Goal: Task Accomplishment & Management: Manage account settings

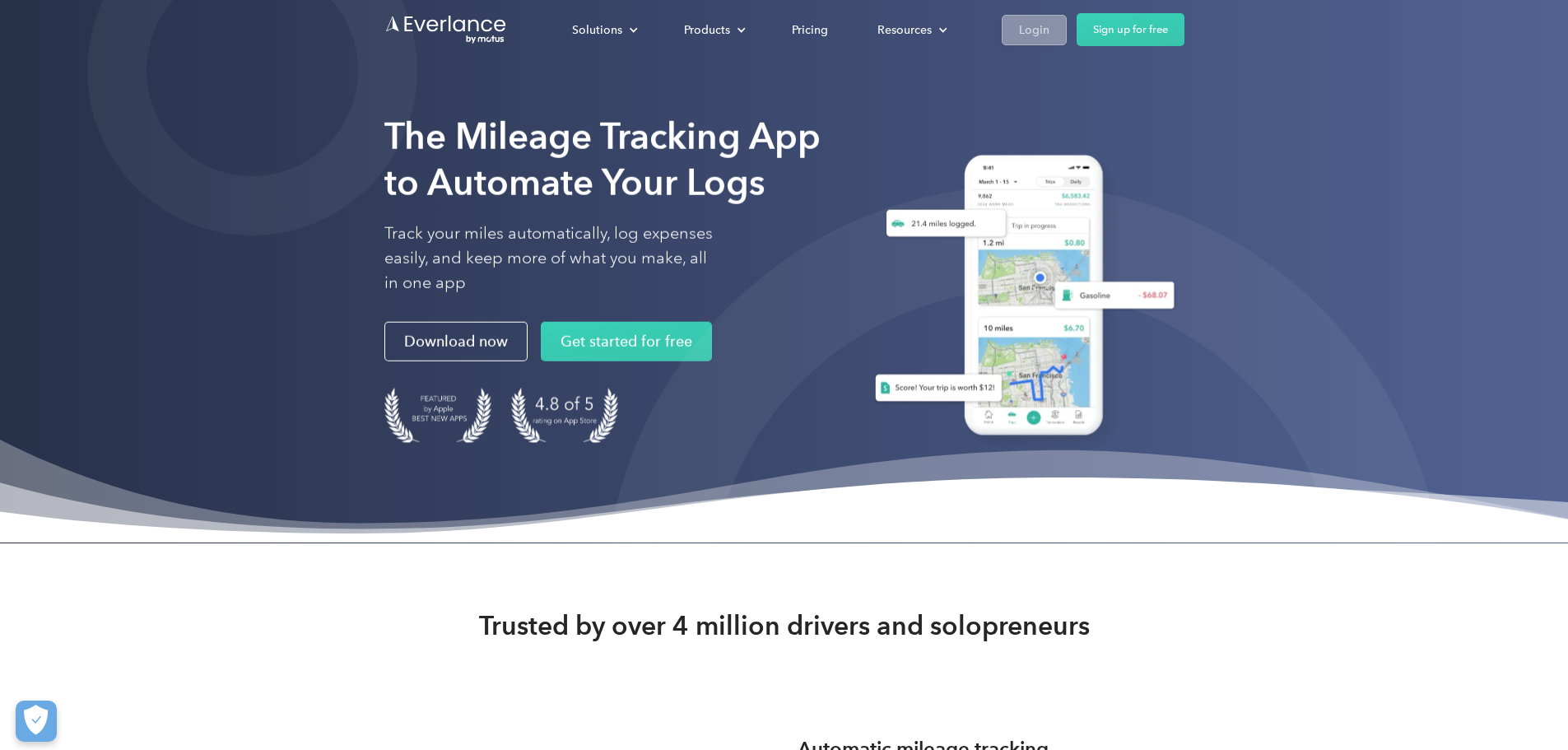
click at [1050, 38] on div "Login" at bounding box center [1034, 29] width 30 height 21
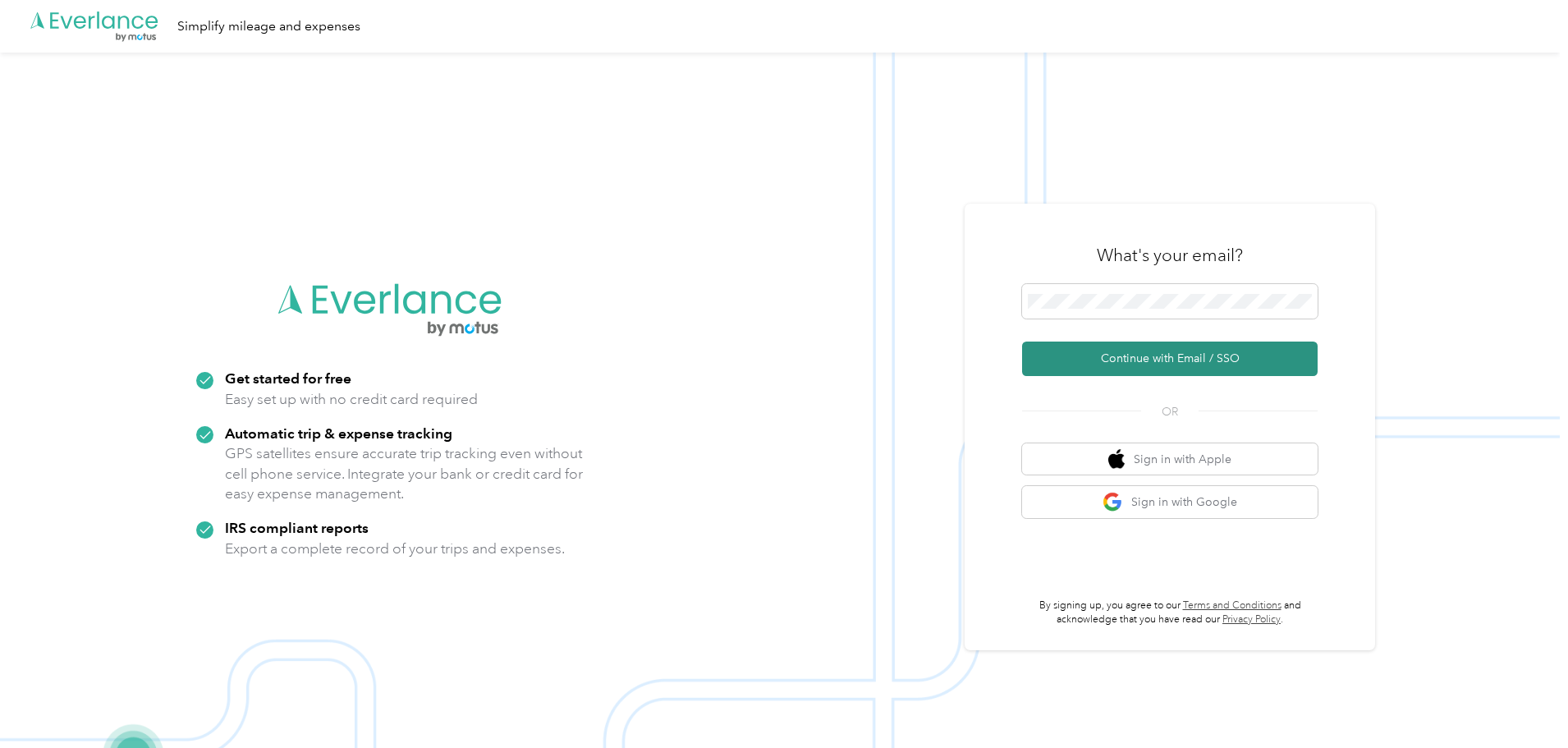
click at [1178, 360] on button "Continue with Email / SSO" at bounding box center [1169, 358] width 295 height 34
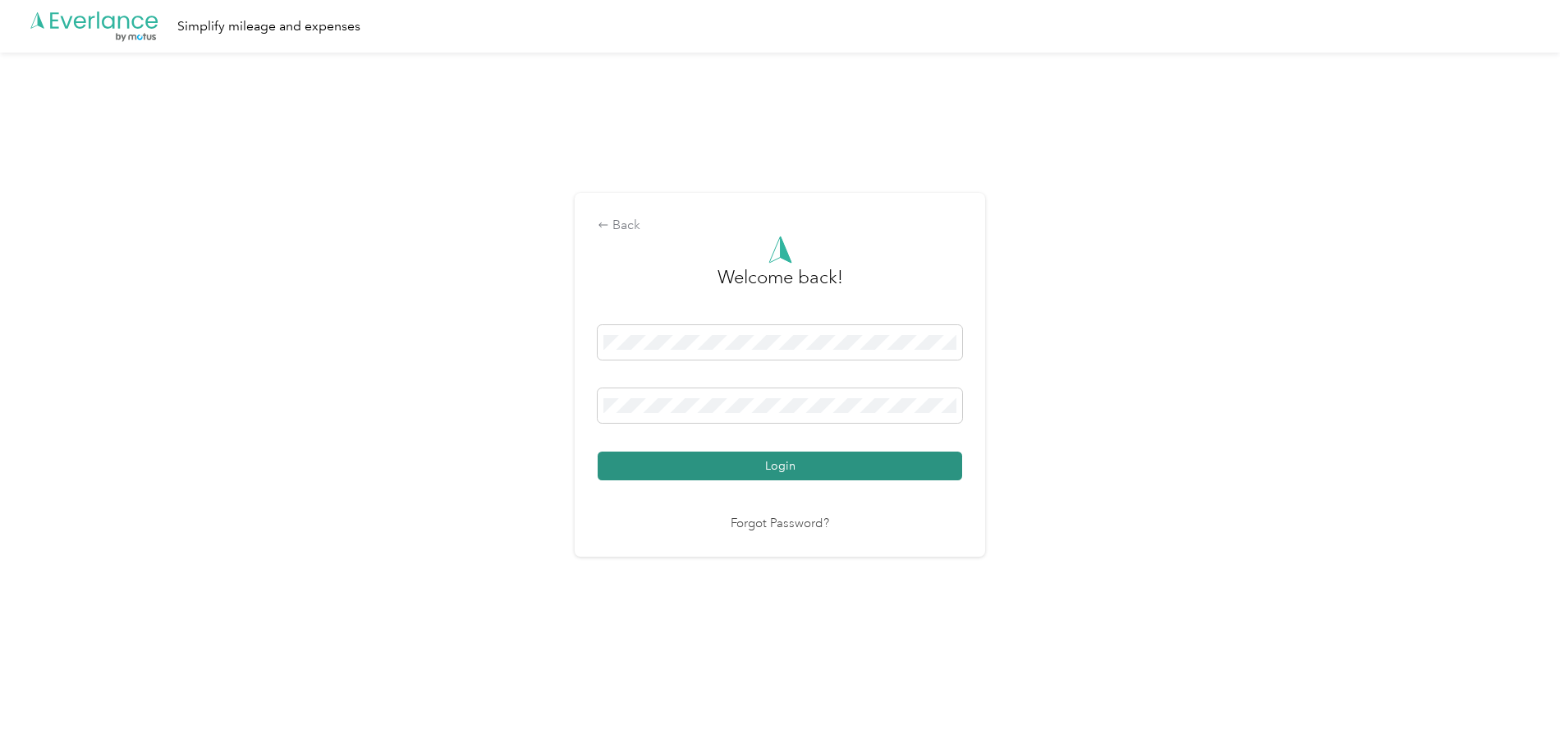
click at [787, 472] on button "Login" at bounding box center [781, 465] width 365 height 28
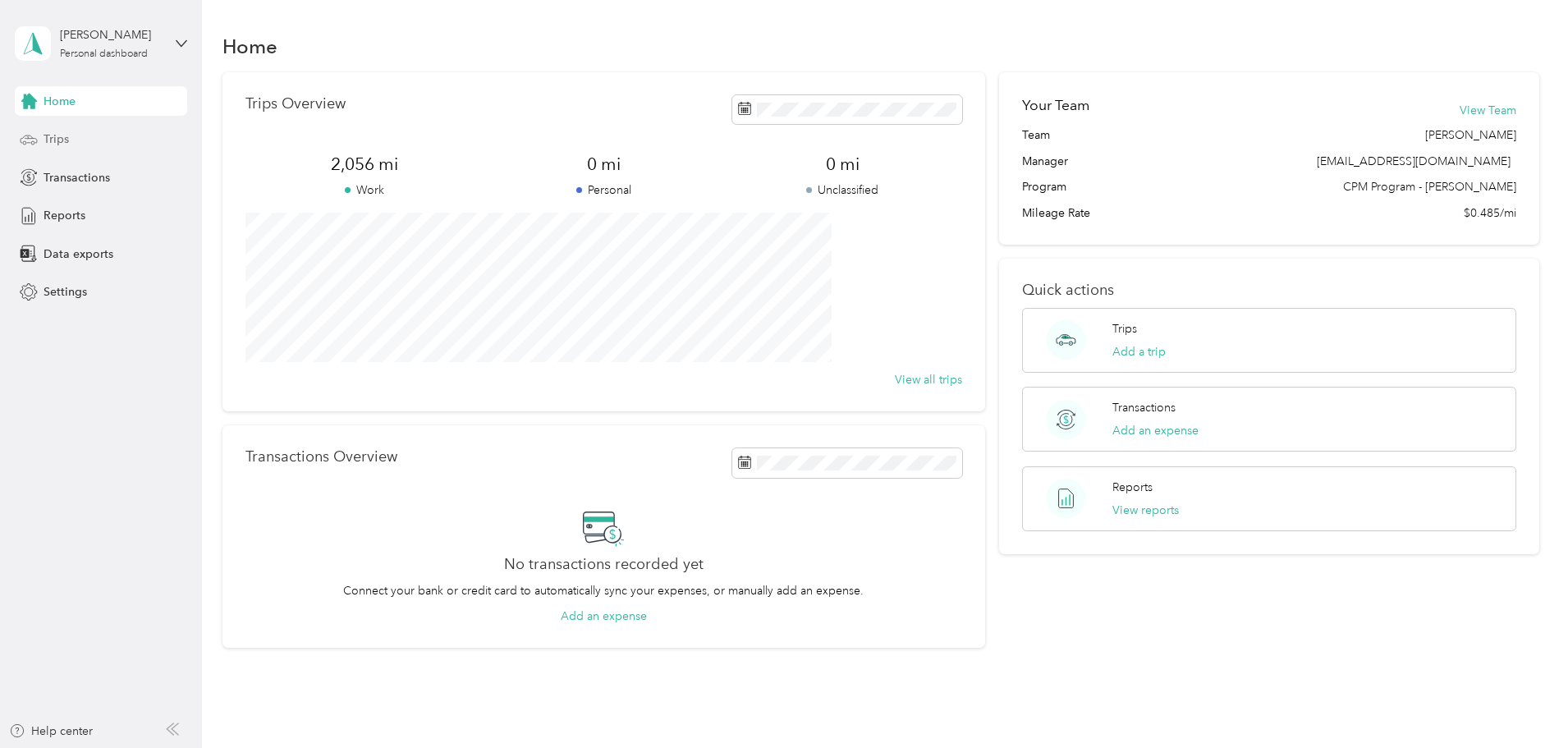
click at [38, 138] on div "Trips" at bounding box center [101, 139] width 173 height 29
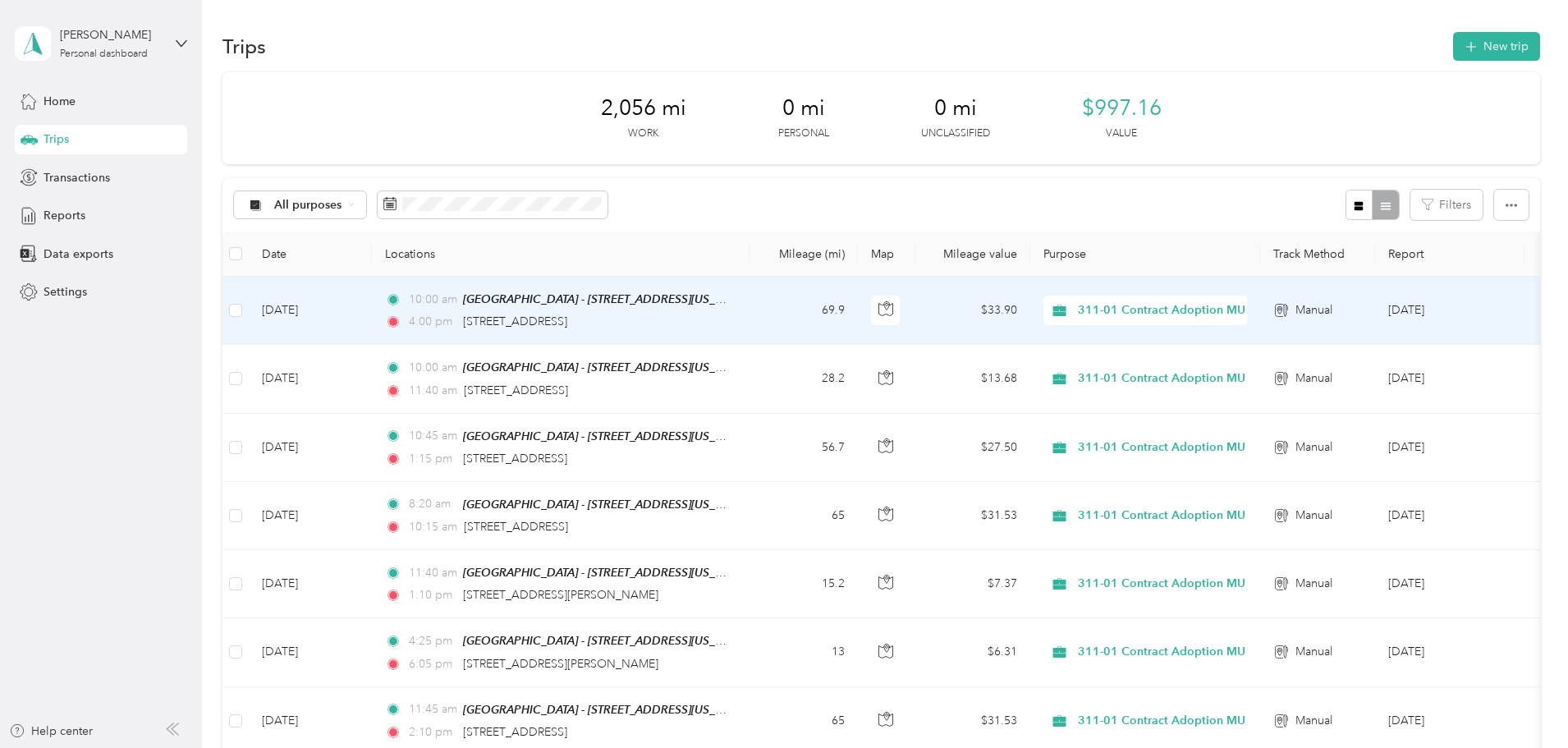
click at [858, 322] on td "69.9" at bounding box center [803, 310] width 109 height 68
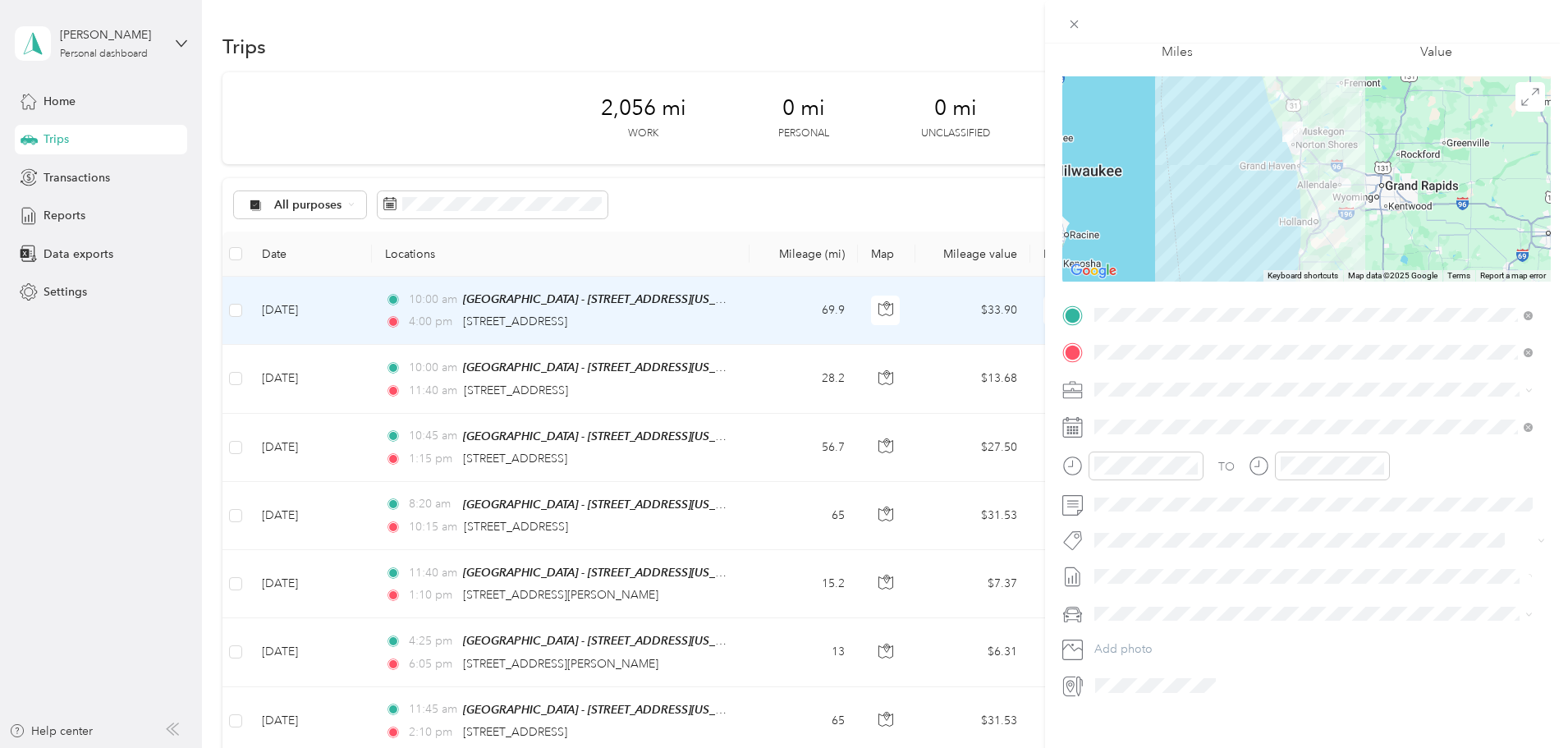
scroll to position [114, 0]
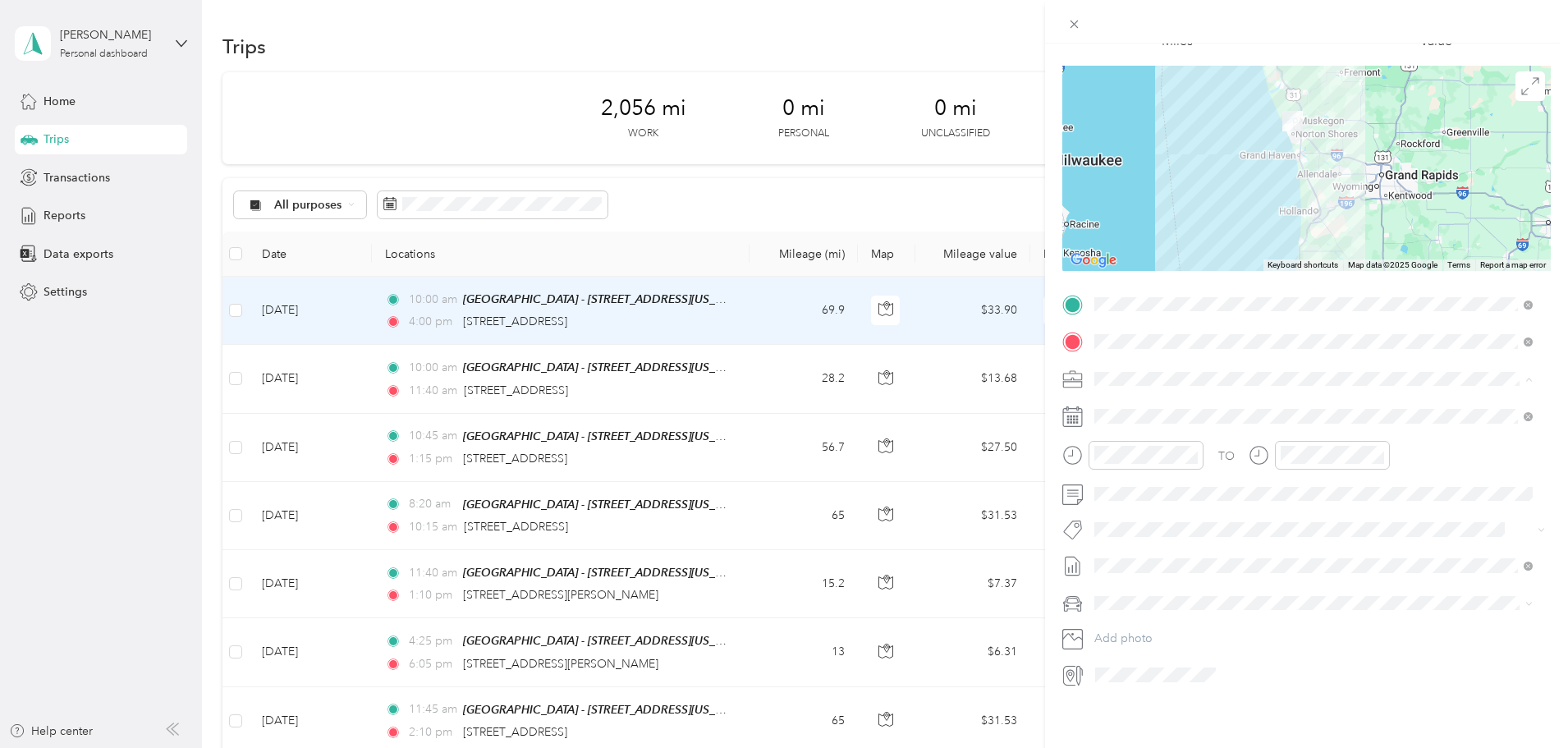
click at [1223, 452] on span "[DEMOGRAPHIC_DATA] Charities - [GEOGRAPHIC_DATA][US_STATE]" at bounding box center [1282, 453] width 364 height 14
click at [767, 480] on div "Trip details Save This trip cannot be edited because it is either under review,…" at bounding box center [784, 374] width 1568 height 748
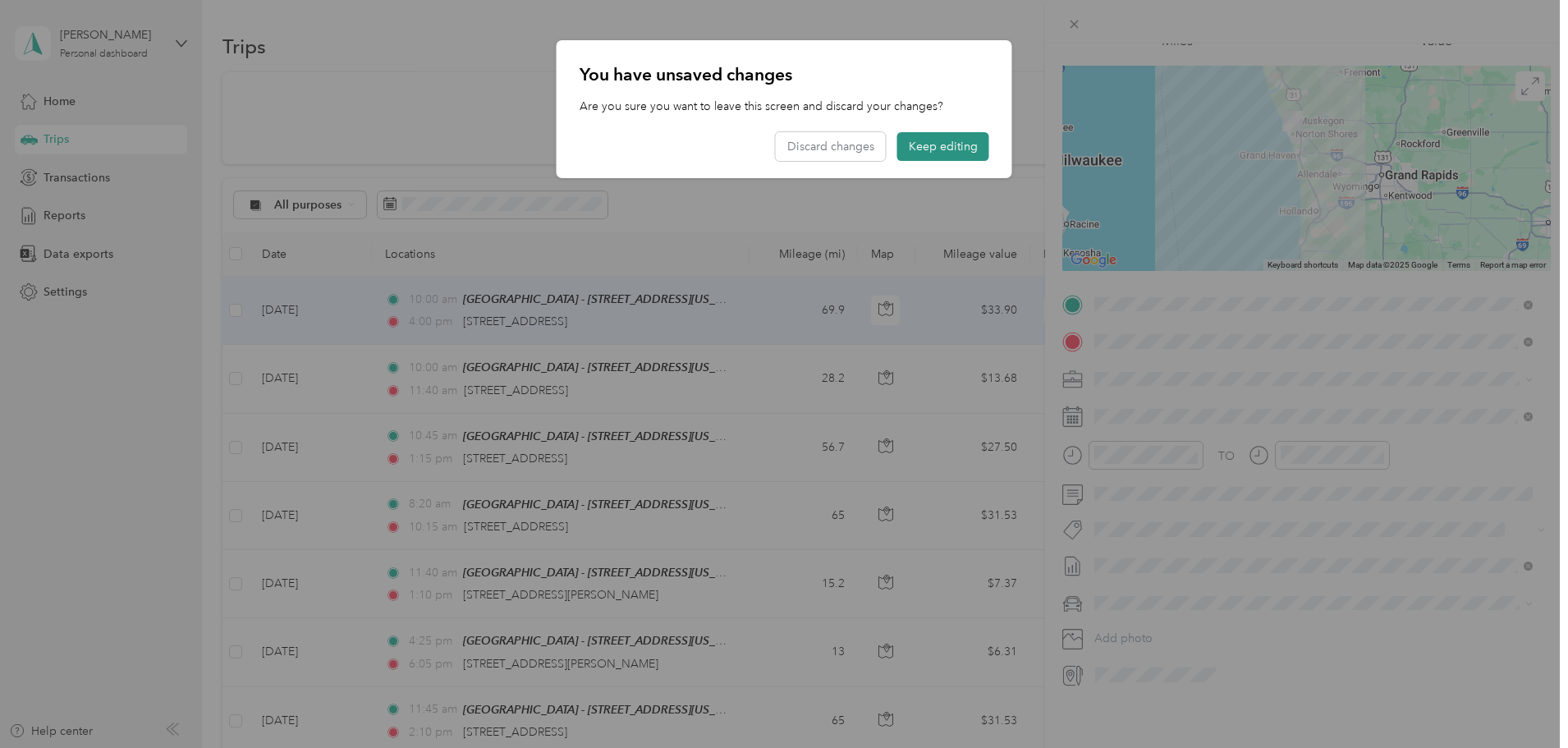
click at [938, 144] on button "Keep editing" at bounding box center [943, 146] width 92 height 28
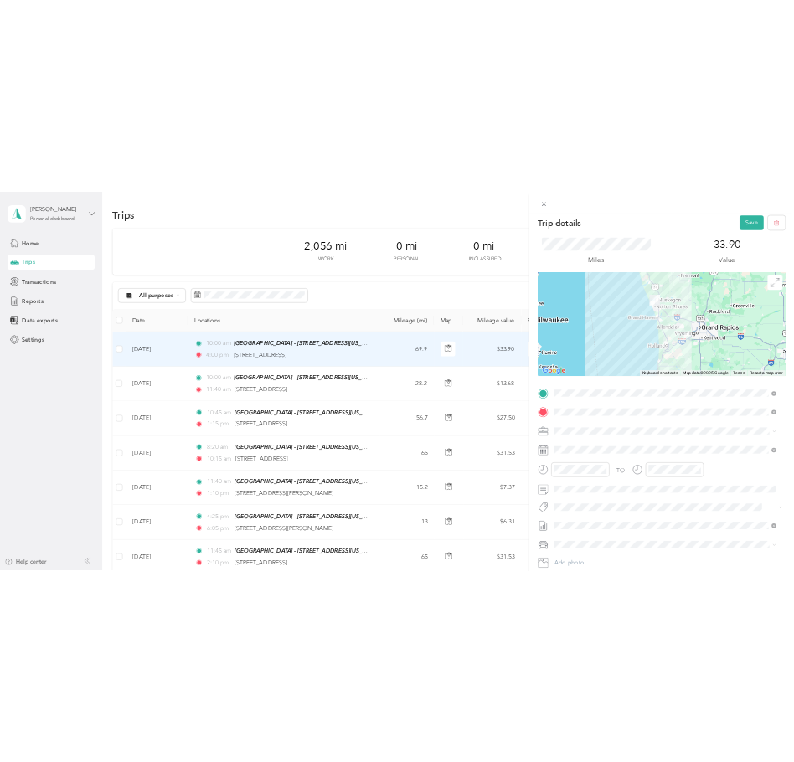
scroll to position [0, 0]
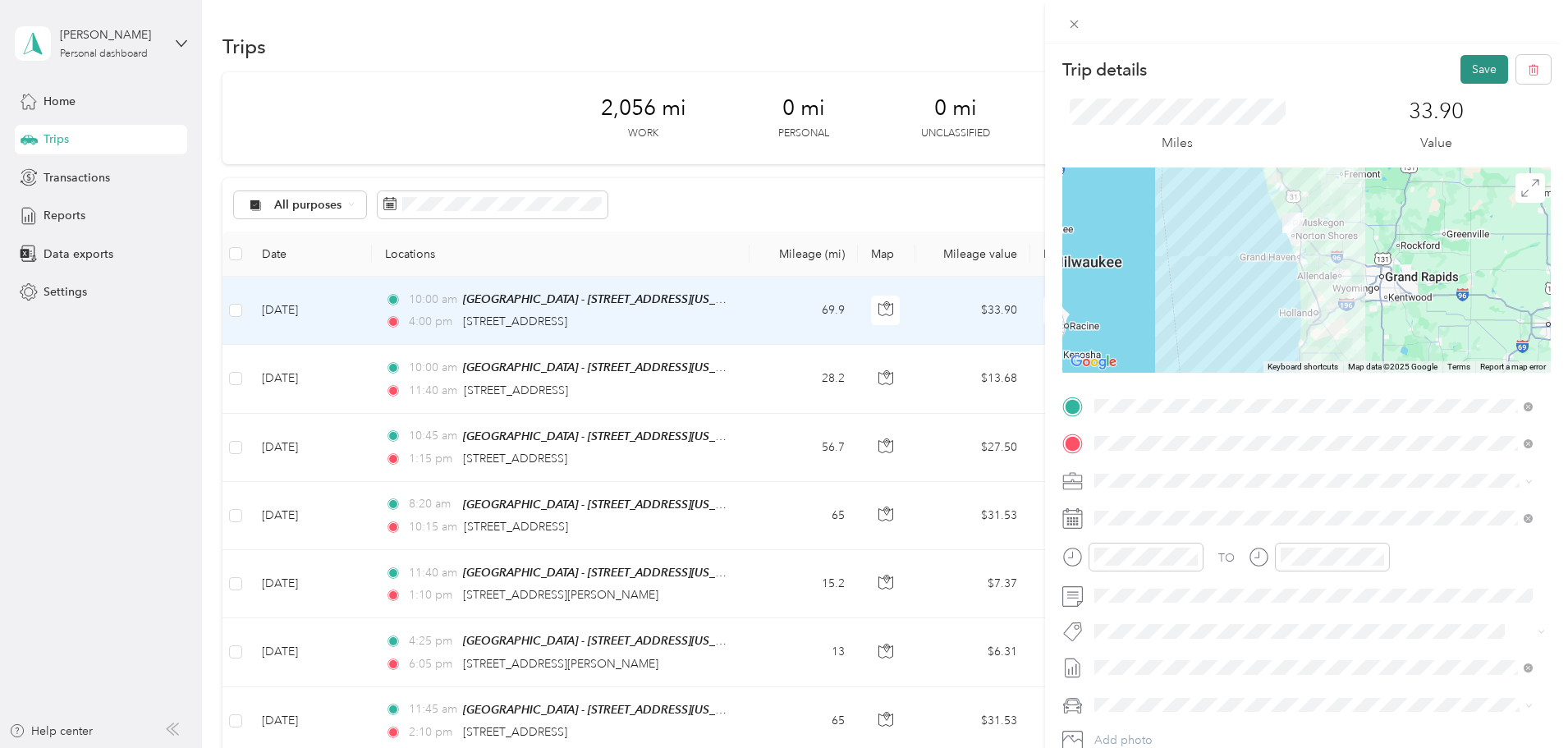
click at [1460, 71] on button "Save" at bounding box center [1484, 69] width 48 height 28
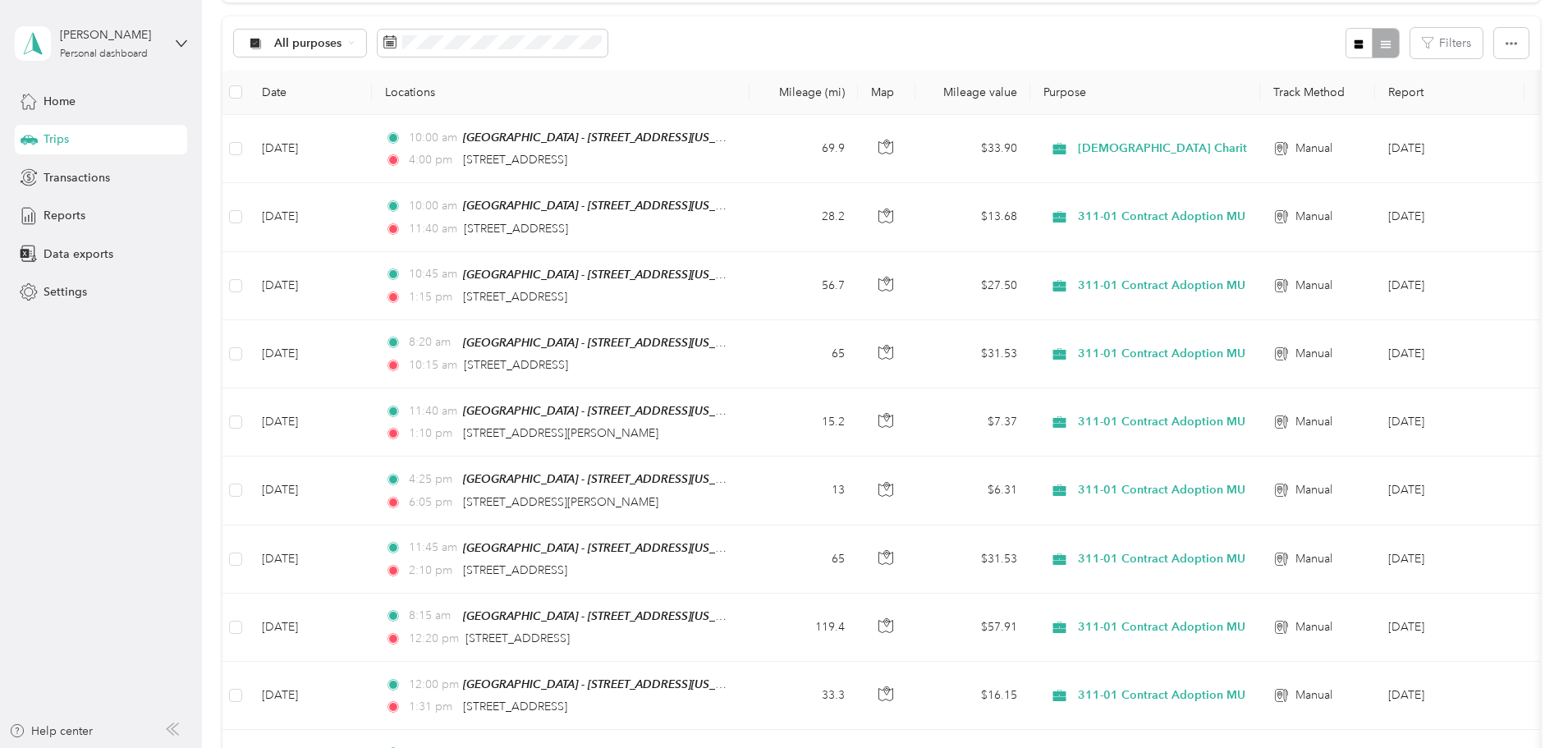
scroll to position [164, 0]
click at [40, 93] on div "Home" at bounding box center [101, 101] width 173 height 29
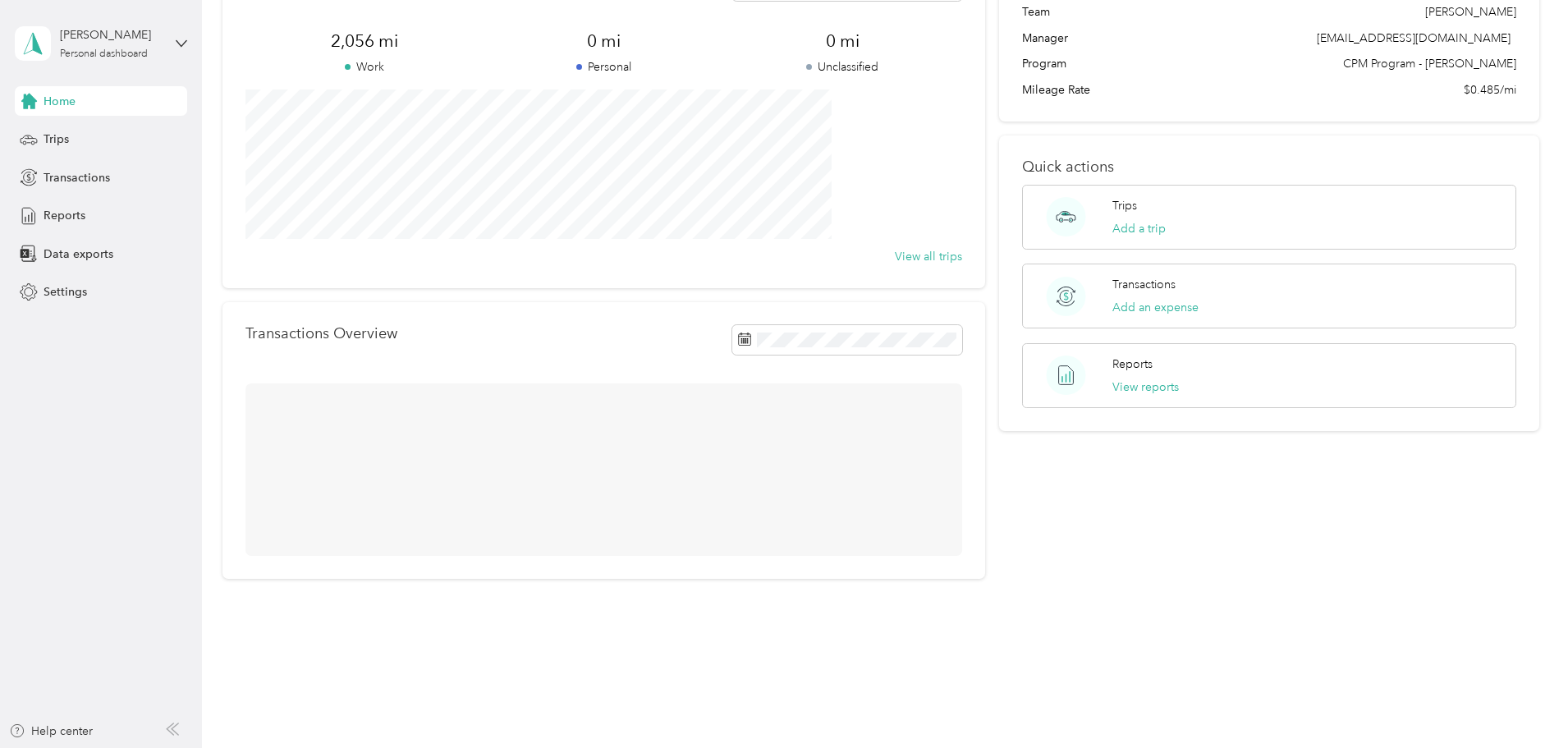
scroll to position [70, 0]
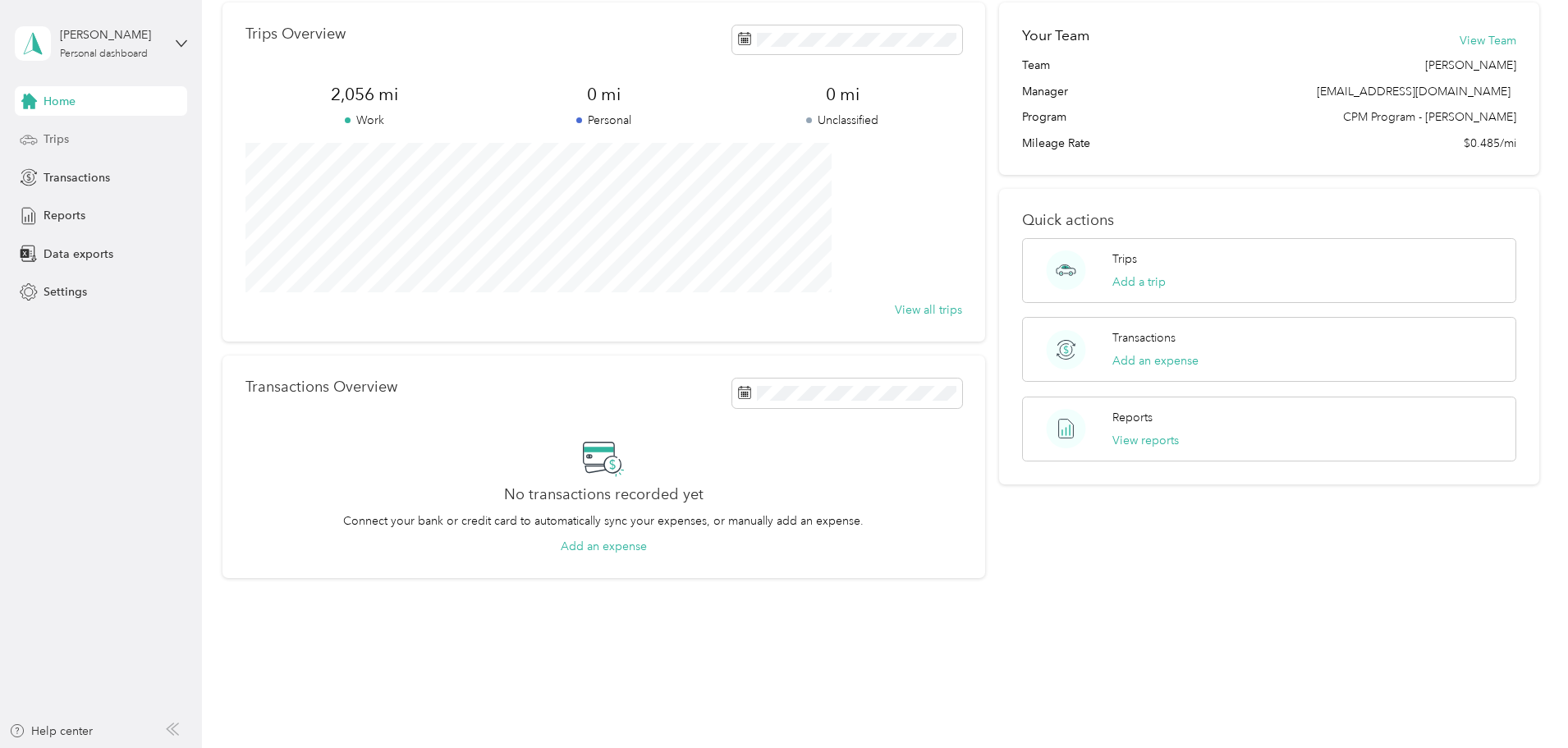
click at [51, 142] on span "Trips" at bounding box center [56, 139] width 25 height 18
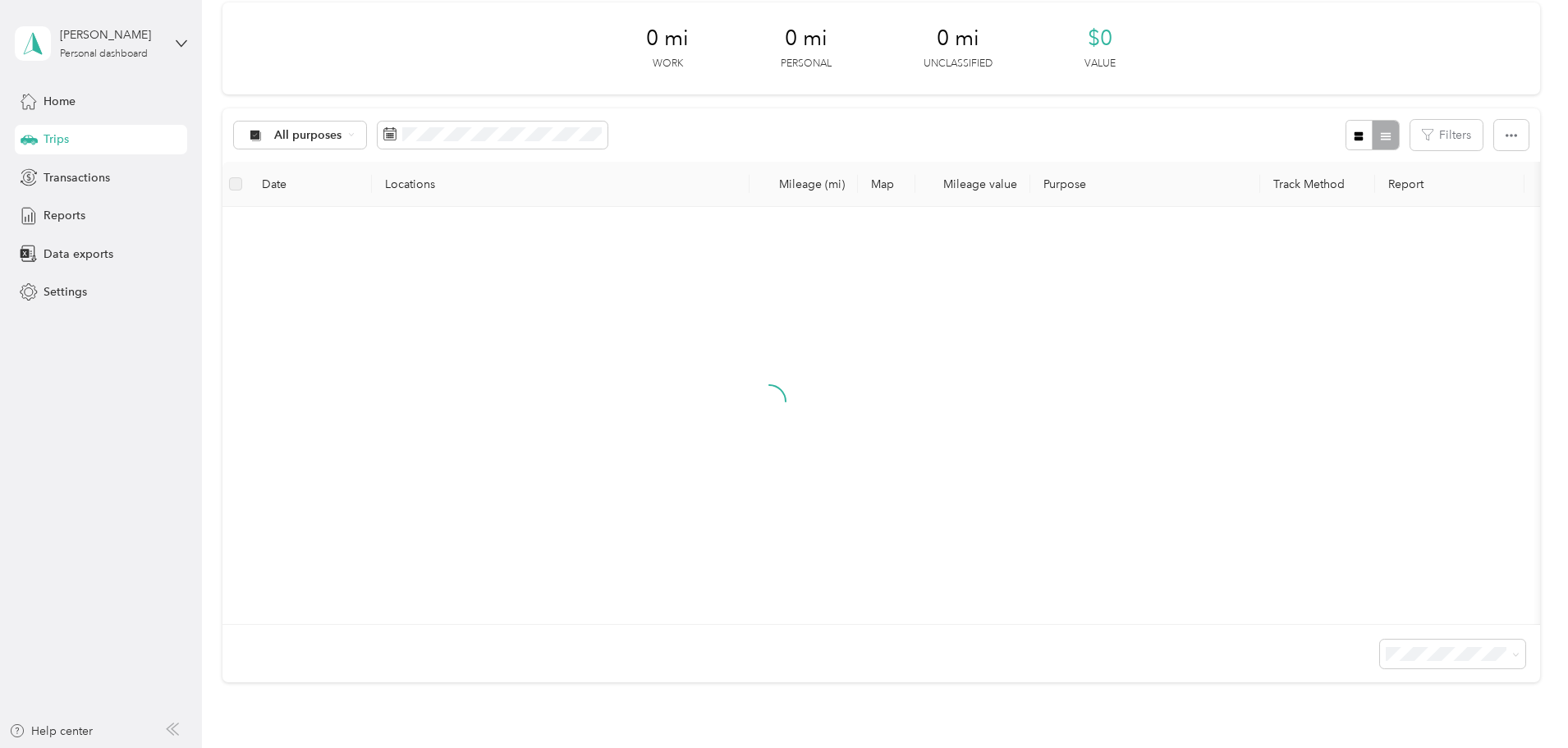
scroll to position [164, 0]
